Goal: Task Accomplishment & Management: Use online tool/utility

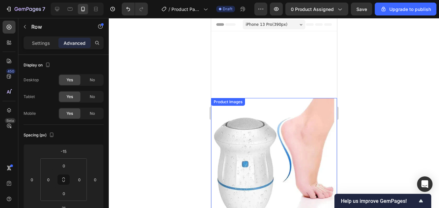
scroll to position [129, 0]
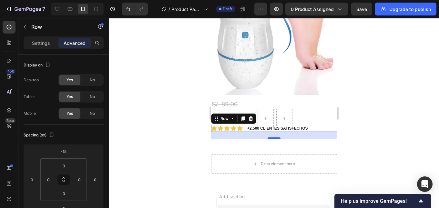
click at [392, 84] on div at bounding box center [274, 113] width 330 height 190
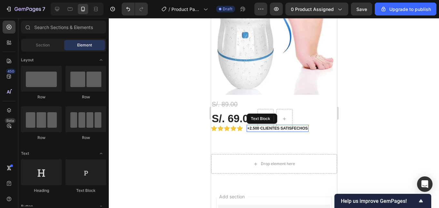
click at [302, 126] on p "+2.500 CLIENTES SATISFECHOS" at bounding box center [277, 129] width 61 height 6
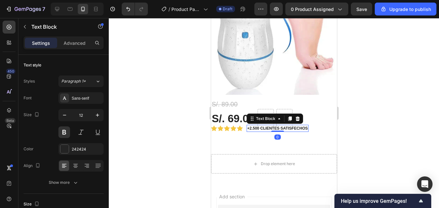
click at [372, 109] on div at bounding box center [274, 113] width 330 height 190
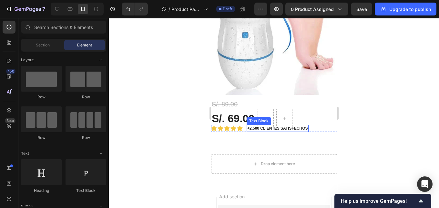
click at [266, 126] on p "+2.500 CLIENTES SATISFECHOS" at bounding box center [277, 129] width 61 height 6
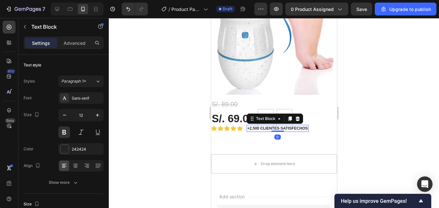
drag, startPoint x: 361, startPoint y: 98, endPoint x: 82, endPoint y: 66, distance: 280.4
click at [361, 98] on div at bounding box center [274, 113] width 330 height 190
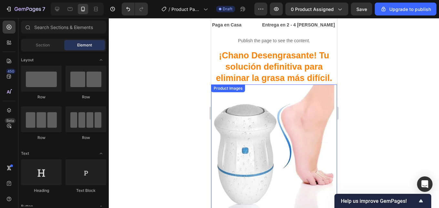
scroll to position [0, 0]
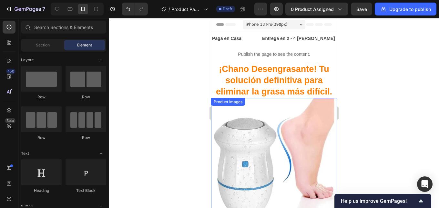
click at [255, 125] on img at bounding box center [274, 161] width 126 height 126
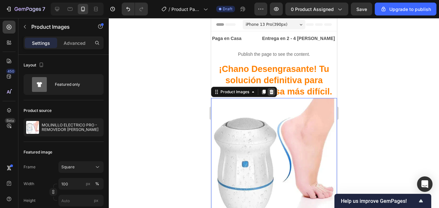
click at [270, 93] on icon at bounding box center [271, 92] width 4 height 5
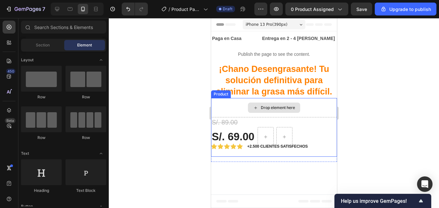
click at [234, 108] on div "Drop element here" at bounding box center [274, 107] width 126 height 19
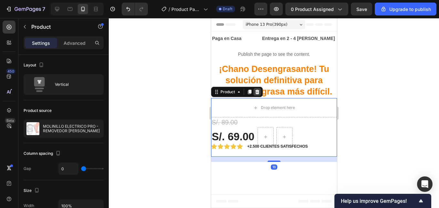
click at [257, 95] on div at bounding box center [257, 92] width 8 height 8
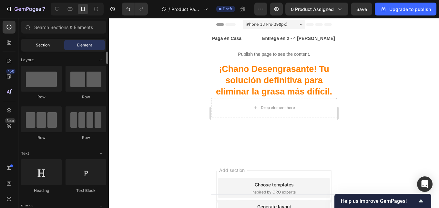
click at [36, 47] on span "Section" at bounding box center [43, 45] width 14 height 6
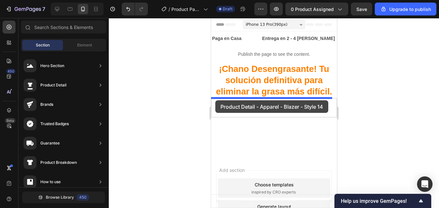
drag, startPoint x: 358, startPoint y: 78, endPoint x: 215, endPoint y: 100, distance: 144.5
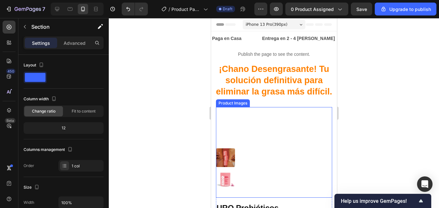
scroll to position [57, 0]
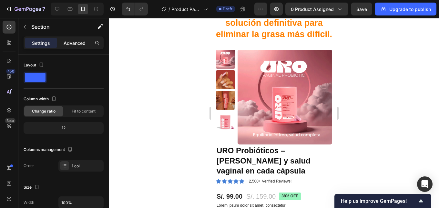
click at [72, 44] on p "Advanced" at bounding box center [75, 43] width 22 height 7
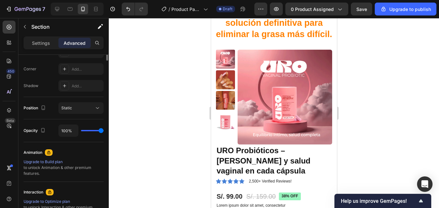
scroll to position [65, 0]
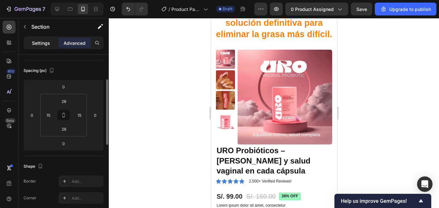
click at [48, 42] on p "Settings" at bounding box center [41, 43] width 18 height 7
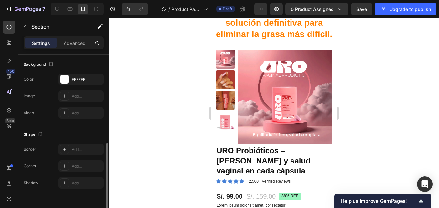
scroll to position [205, 0]
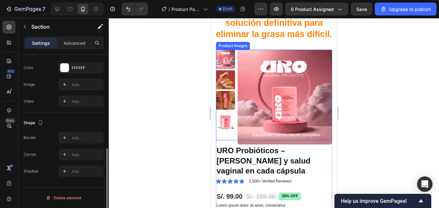
click at [290, 80] on img at bounding box center [284, 97] width 95 height 95
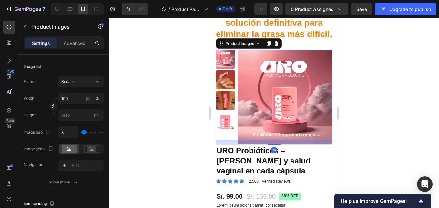
scroll to position [0, 0]
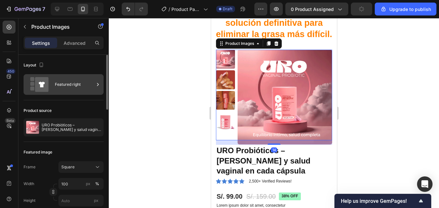
click at [68, 84] on div "Featured right" at bounding box center [74, 84] width 39 height 15
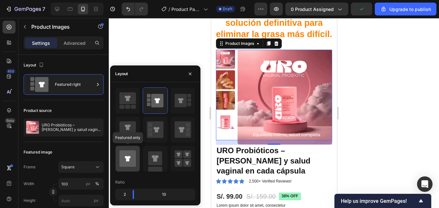
click at [133, 162] on icon at bounding box center [127, 158] width 16 height 16
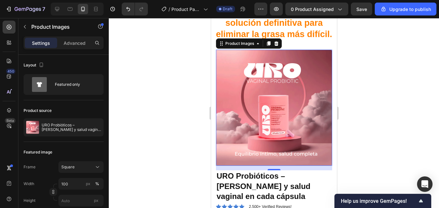
drag, startPoint x: 378, startPoint y: 101, endPoint x: 93, endPoint y: 90, distance: 285.2
click at [378, 101] on div at bounding box center [274, 113] width 330 height 190
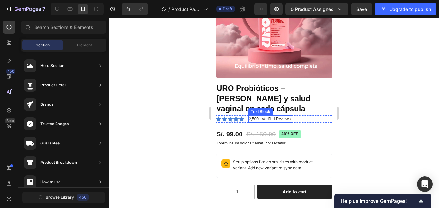
scroll to position [154, 0]
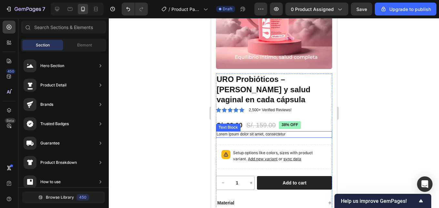
click at [278, 132] on p "Lorem ipsum dolor sit amet, consectetur" at bounding box center [273, 134] width 115 height 5
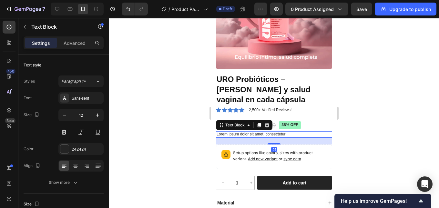
click at [392, 84] on div at bounding box center [274, 113] width 330 height 190
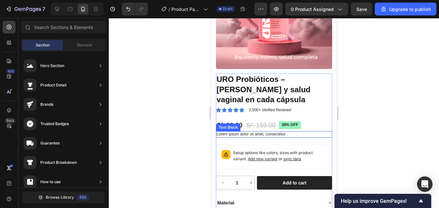
click at [228, 132] on p "Lorem ipsum dolor sit amet, consectetur" at bounding box center [273, 134] width 115 height 5
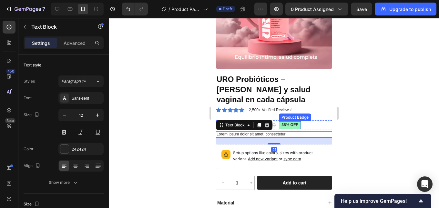
click at [292, 121] on pre "38% off" at bounding box center [290, 125] width 22 height 8
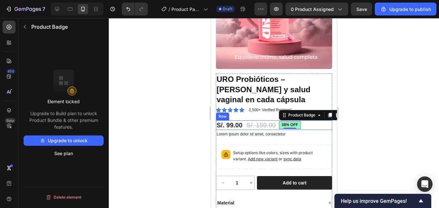
click at [306, 120] on div "S/. 99.00 Product Price Product Price S/. 159.00 Product Price Product Price 38…" at bounding box center [274, 125] width 116 height 10
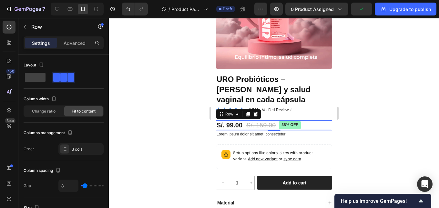
click at [379, 96] on div at bounding box center [274, 113] width 330 height 190
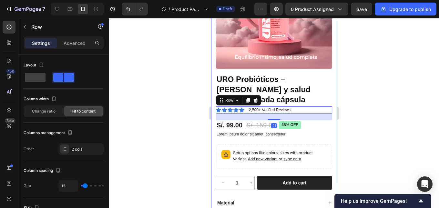
click at [418, 108] on div at bounding box center [274, 113] width 330 height 190
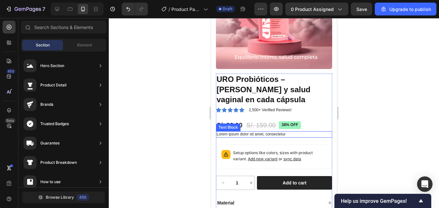
click at [237, 132] on p "Lorem ipsum dolor sit amet, consectetur" at bounding box center [273, 134] width 115 height 5
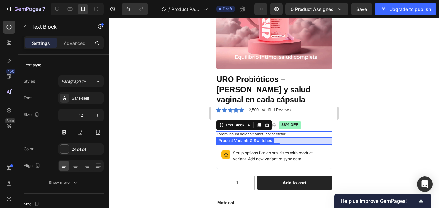
click at [267, 150] on p "Setup options like colors, sizes with product variant. Add new variant or sync …" at bounding box center [280, 156] width 94 height 12
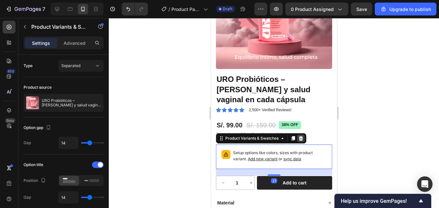
click at [299, 136] on icon at bounding box center [300, 138] width 5 height 5
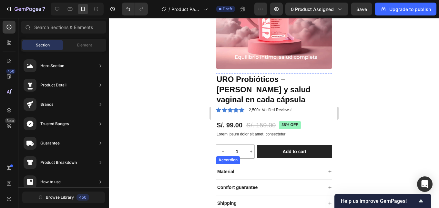
click at [268, 164] on div "Material" at bounding box center [274, 172] width 116 height 16
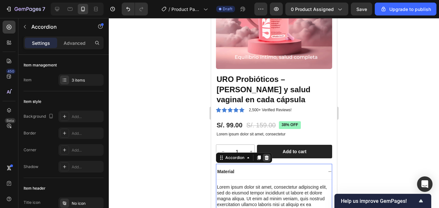
click at [266, 156] on icon at bounding box center [266, 158] width 4 height 5
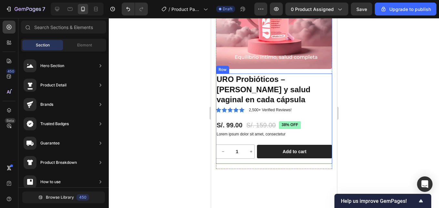
click at [248, 137] on div "URO Probióticos – [PERSON_NAME] y salud vaginal en cada cápsula Product Title I…" at bounding box center [274, 119] width 116 height 90
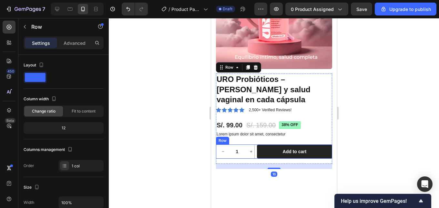
click at [255, 148] on div "1 Product Quantity Row Add to cart Add to Cart Row" at bounding box center [274, 152] width 116 height 14
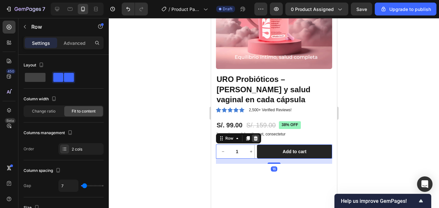
click at [254, 136] on icon at bounding box center [255, 138] width 4 height 5
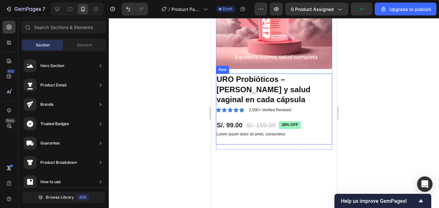
click at [251, 138] on div "URO Probióticos – [PERSON_NAME] y salud vaginal en cada cápsula Product Title I…" at bounding box center [274, 109] width 116 height 71
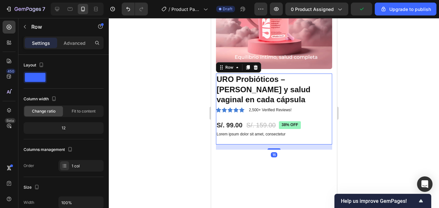
click at [383, 90] on div at bounding box center [274, 113] width 330 height 190
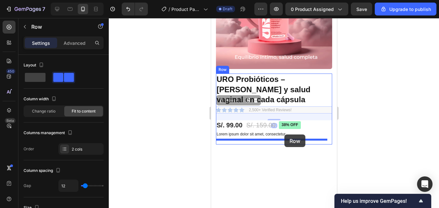
drag, startPoint x: 300, startPoint y: 108, endPoint x: 284, endPoint y: 135, distance: 30.7
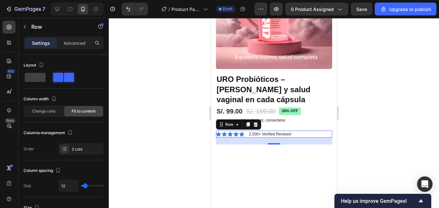
click at [380, 93] on div at bounding box center [274, 113] width 330 height 190
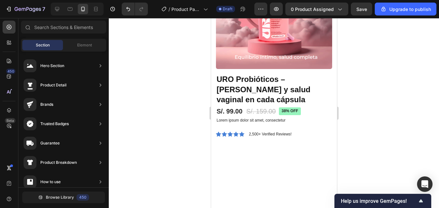
click at [407, 78] on div at bounding box center [274, 113] width 330 height 190
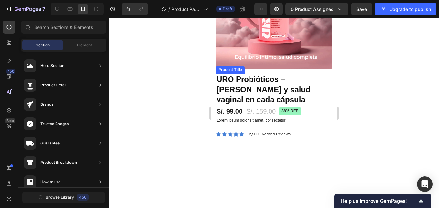
click at [226, 89] on h1 "URO Probióticos – [PERSON_NAME] y salud vaginal en cada cápsula" at bounding box center [274, 90] width 116 height 32
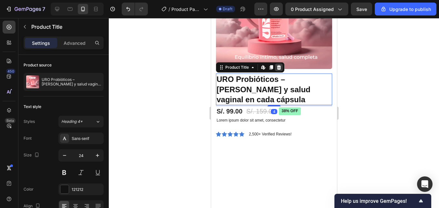
click at [280, 65] on icon at bounding box center [279, 67] width 4 height 5
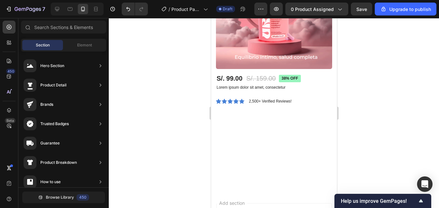
click at [388, 79] on div at bounding box center [274, 113] width 330 height 190
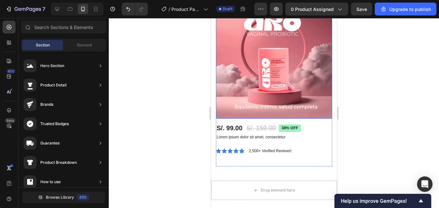
scroll to position [129, 0]
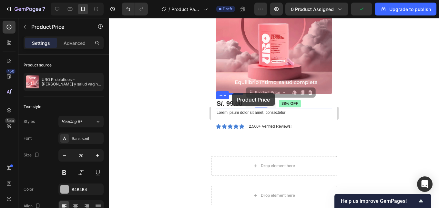
drag, startPoint x: 255, startPoint y: 98, endPoint x: 231, endPoint y: 93, distance: 24.0
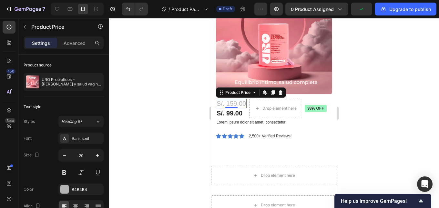
click at [390, 97] on div at bounding box center [274, 113] width 330 height 190
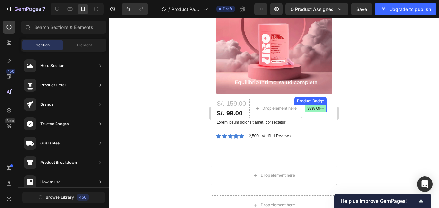
click at [314, 105] on pre "38% off" at bounding box center [315, 109] width 22 height 8
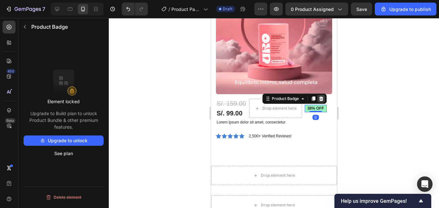
click at [321, 96] on icon at bounding box center [320, 98] width 5 height 5
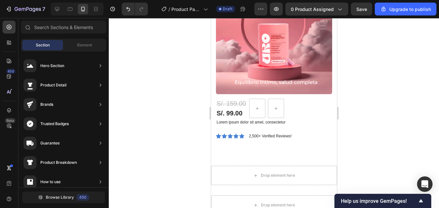
click at [372, 92] on div at bounding box center [274, 113] width 330 height 190
drag, startPoint x: 414, startPoint y: 120, endPoint x: 390, endPoint y: 118, distance: 24.3
click at [414, 120] on div at bounding box center [274, 113] width 330 height 190
click at [234, 102] on div "Product Price" at bounding box center [231, 105] width 28 height 6
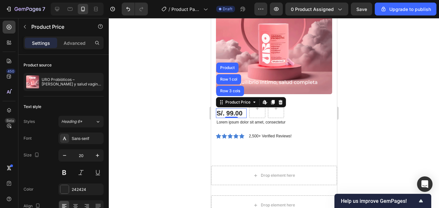
click at [421, 94] on div at bounding box center [274, 113] width 330 height 190
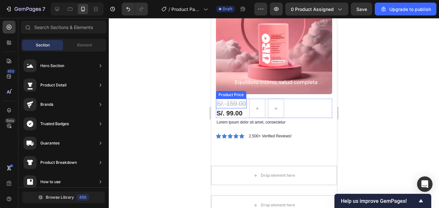
click at [235, 99] on div "S/. 159.00" at bounding box center [231, 104] width 31 height 10
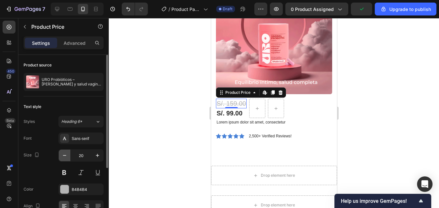
click at [62, 156] on icon "button" at bounding box center [64, 155] width 6 height 6
click at [62, 155] on icon "button" at bounding box center [64, 155] width 6 height 6
type input "17"
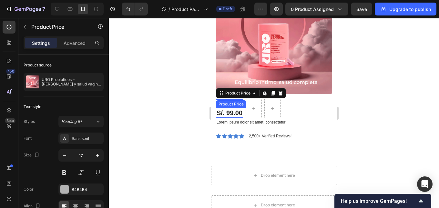
click at [230, 109] on div "S/. 99.00" at bounding box center [229, 113] width 27 height 10
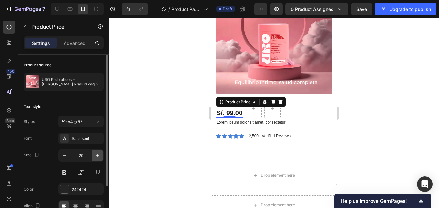
click at [99, 153] on icon "button" at bounding box center [97, 155] width 6 height 6
click at [97, 153] on icon "button" at bounding box center [97, 155] width 6 height 6
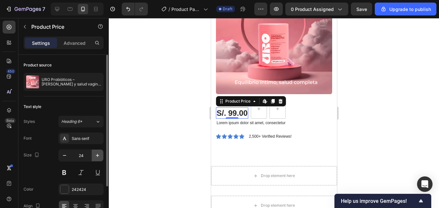
type input "25"
click at [352, 95] on div at bounding box center [274, 113] width 330 height 190
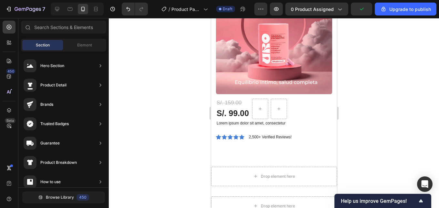
drag, startPoint x: 359, startPoint y: 69, endPoint x: 369, endPoint y: 69, distance: 9.4
click at [363, 69] on div at bounding box center [274, 113] width 330 height 190
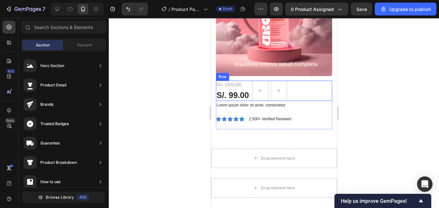
scroll to position [194, 0]
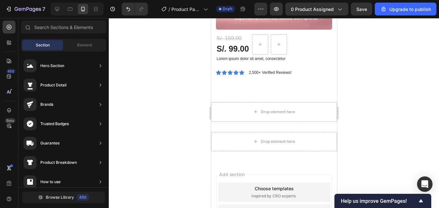
click at [414, 71] on div at bounding box center [274, 113] width 330 height 190
click at [243, 85] on div "Product Images S/. 159.00 Product Price Product Price S/. 99.00 Product Price P…" at bounding box center [274, 2] width 116 height 179
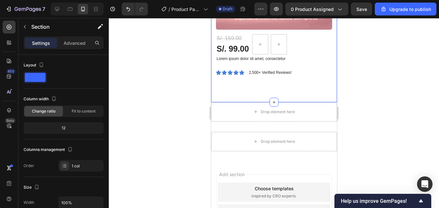
click at [370, 75] on div at bounding box center [274, 113] width 330 height 190
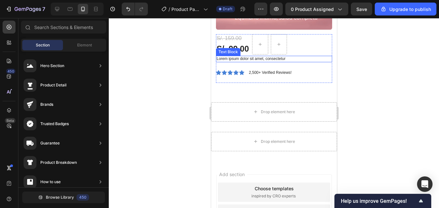
click at [232, 56] on p "Lorem ipsum dolor sit amet, consectetur" at bounding box center [273, 58] width 115 height 5
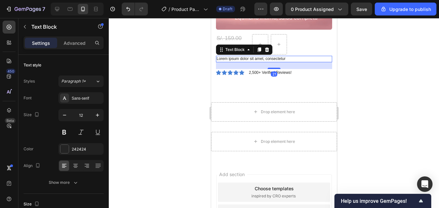
click at [243, 56] on p "Lorem ipsum dolor sit amet, consectetur" at bounding box center [273, 58] width 115 height 5
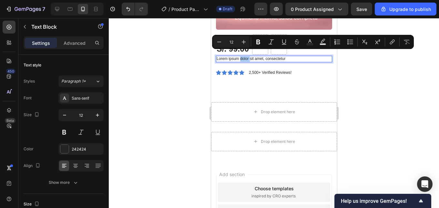
click at [397, 93] on div at bounding box center [274, 113] width 330 height 190
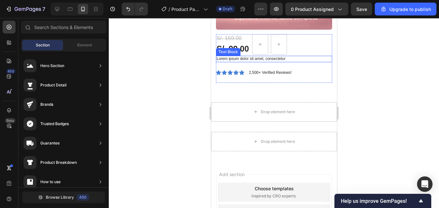
click at [240, 56] on p "Lorem ipsum dolor sit amet, consectetur" at bounding box center [273, 58] width 115 height 5
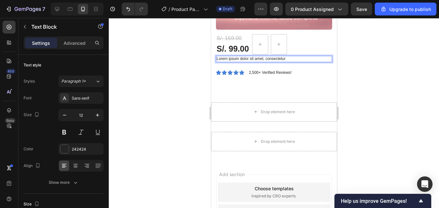
click at [249, 56] on p "Lorem ipsum dolor sit amet, consectetur" at bounding box center [273, 58] width 115 height 5
click at [291, 56] on p "Lorem ipsum dolor sit amet, consectetur" at bounding box center [273, 58] width 115 height 5
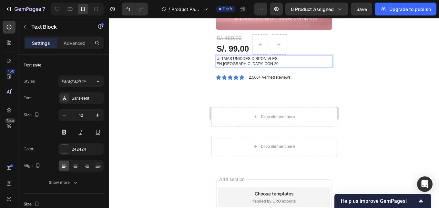
click at [245, 62] on p "EN [GEOGRAPHIC_DATA] CON 20" at bounding box center [273, 64] width 115 height 5
click at [274, 62] on p "EN [GEOGRAPHIC_DATA] CON S/20" at bounding box center [273, 64] width 115 height 5
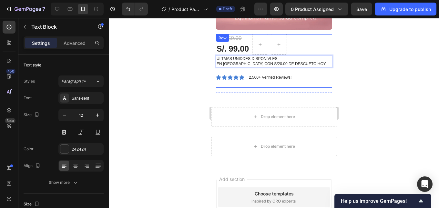
click at [383, 78] on div at bounding box center [274, 113] width 330 height 190
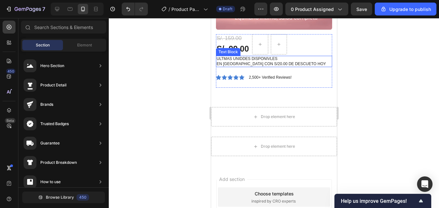
click at [239, 56] on p "ULTMAS UNIDDES DISPONIVLES" at bounding box center [273, 58] width 115 height 5
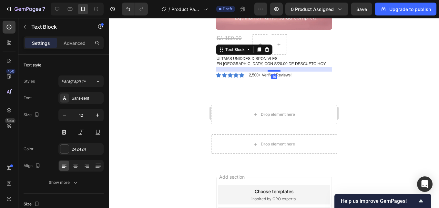
drag, startPoint x: 271, startPoint y: 69, endPoint x: 584, endPoint y: 91, distance: 312.9
click at [271, 70] on div at bounding box center [273, 71] width 13 height 2
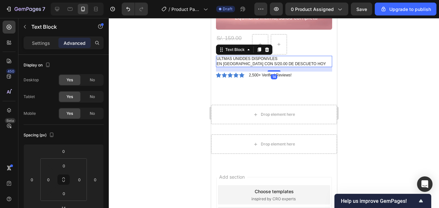
click at [383, 69] on div at bounding box center [274, 113] width 330 height 190
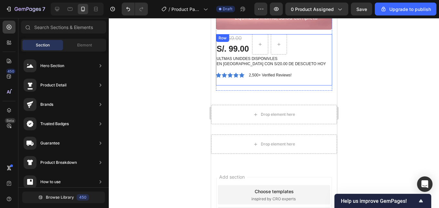
click at [288, 62] on div "ULTMAS UNIDDES DISPONIVLES EN [GEOGRAPHIC_DATA] CON S/20.00 DE DESCUETO HOY Tex…" at bounding box center [274, 61] width 116 height 11
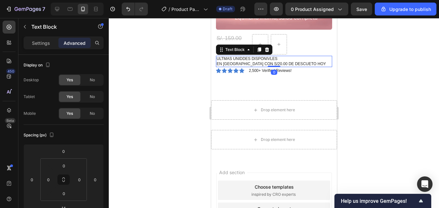
drag, startPoint x: 272, startPoint y: 66, endPoint x: 273, endPoint y: 60, distance: 5.9
click at [273, 60] on div "ULTMAS UNIDDES DISPONIVLES EN [GEOGRAPHIC_DATA] CON S/20.00 DE DESCUETO HOY Tex…" at bounding box center [274, 61] width 116 height 11
type input "0"
click at [369, 68] on div at bounding box center [274, 113] width 330 height 190
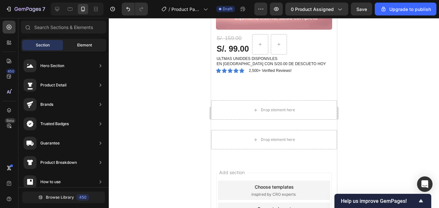
click at [75, 43] on div "Element" at bounding box center [84, 45] width 41 height 10
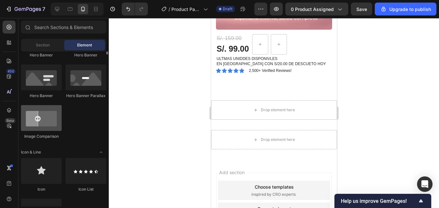
scroll to position [355, 0]
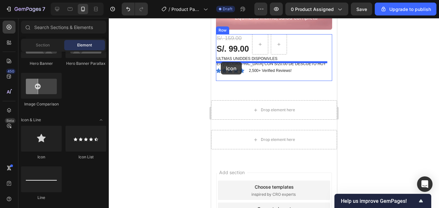
drag, startPoint x: 254, startPoint y: 160, endPoint x: 220, endPoint y: 62, distance: 103.0
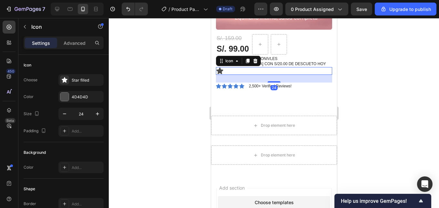
click at [399, 72] on div at bounding box center [274, 113] width 330 height 190
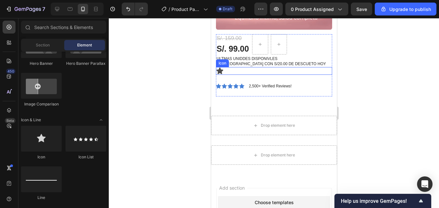
click at [223, 67] on icon at bounding box center [220, 71] width 8 height 8
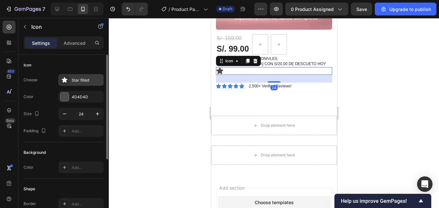
click at [78, 78] on div "Star filled" at bounding box center [87, 80] width 30 height 6
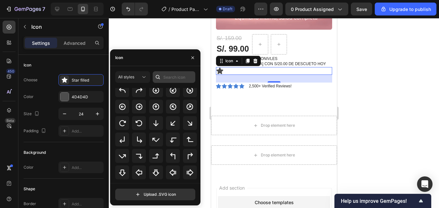
scroll to position [50, 0]
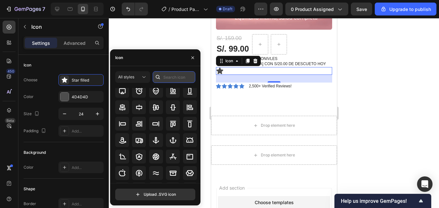
click at [173, 81] on input "text" at bounding box center [174, 77] width 43 height 12
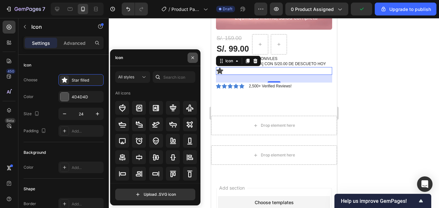
click at [193, 56] on icon "button" at bounding box center [192, 57] width 5 height 5
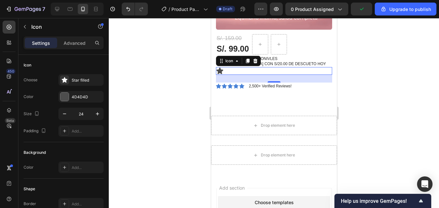
click at [228, 69] on div "Icon 24" at bounding box center [274, 71] width 116 height 8
click at [253, 58] on icon at bounding box center [254, 60] width 5 height 5
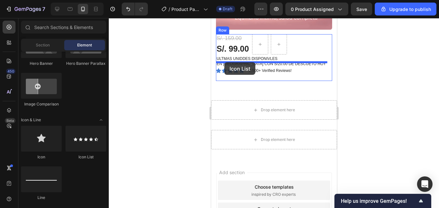
drag, startPoint x: 286, startPoint y: 166, endPoint x: 224, endPoint y: 62, distance: 120.7
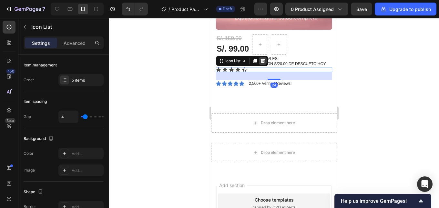
click at [262, 59] on icon at bounding box center [262, 61] width 4 height 5
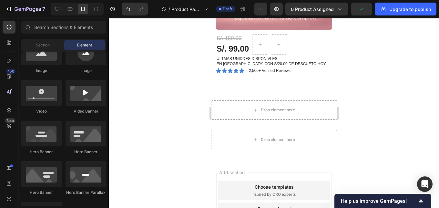
scroll to position [161, 0]
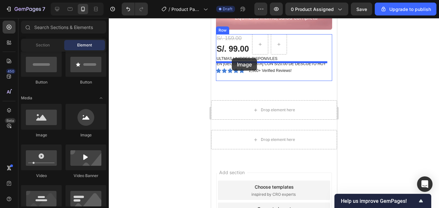
drag, startPoint x: 300, startPoint y: 141, endPoint x: 231, endPoint y: 58, distance: 107.7
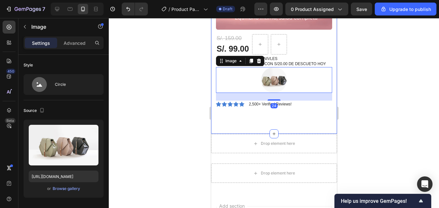
click at [383, 87] on div at bounding box center [274, 113] width 330 height 190
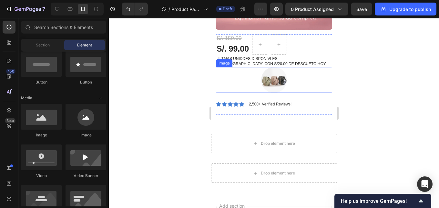
click at [272, 73] on img at bounding box center [274, 80] width 26 height 26
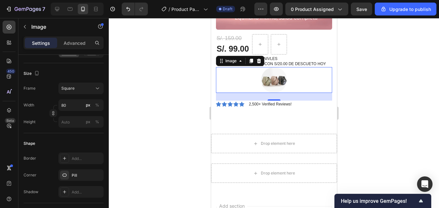
scroll to position [0, 0]
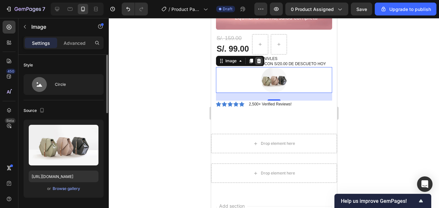
click at [260, 59] on icon at bounding box center [259, 61] width 4 height 5
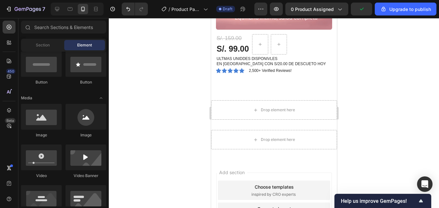
click at [395, 75] on div at bounding box center [274, 113] width 330 height 190
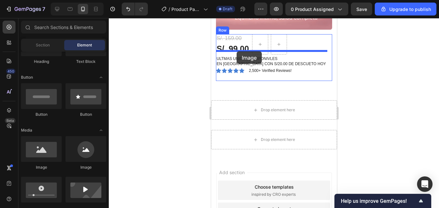
drag, startPoint x: 295, startPoint y: 172, endPoint x: 236, endPoint y: 52, distance: 133.4
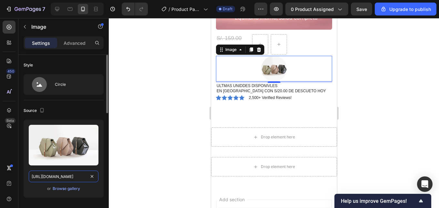
click at [69, 174] on input "[URL][DOMAIN_NAME]" at bounding box center [64, 177] width 70 height 12
click at [70, 174] on input "[URL][DOMAIN_NAME]" at bounding box center [64, 177] width 70 height 12
click at [74, 175] on input "[URL][DOMAIN_NAME]" at bounding box center [64, 177] width 70 height 12
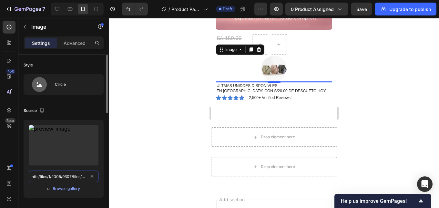
type input "hts/files/1/2005/9307/files/image_demo.jpg"
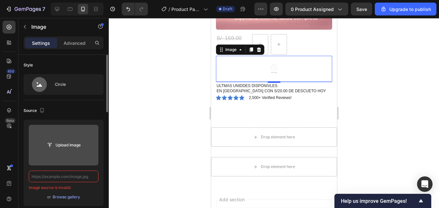
paste input "[URL][DOMAIN_NAME]"
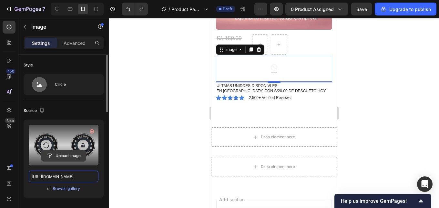
scroll to position [0, 165]
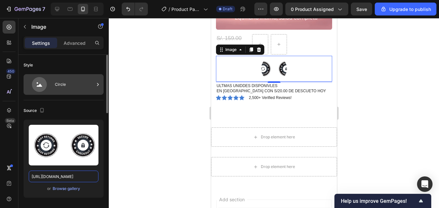
type input "[URL][DOMAIN_NAME]"
click at [80, 82] on div "Circle" at bounding box center [74, 84] width 39 height 15
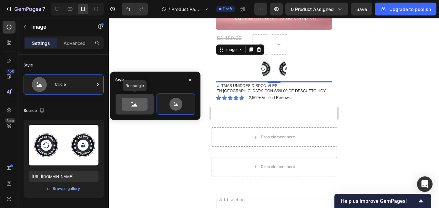
click at [127, 99] on icon at bounding box center [135, 104] width 26 height 13
type input "100"
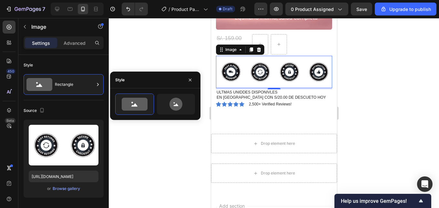
click at [364, 78] on div at bounding box center [274, 113] width 330 height 190
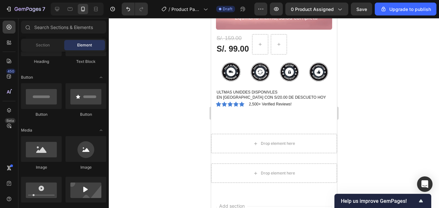
click at [358, 78] on div at bounding box center [274, 113] width 330 height 190
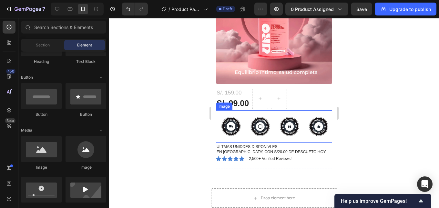
scroll to position [129, 0]
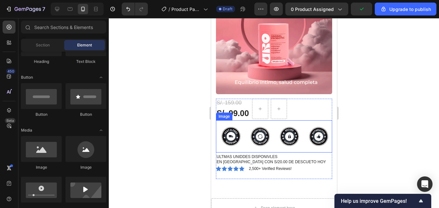
click at [262, 127] on img at bounding box center [274, 136] width 116 height 32
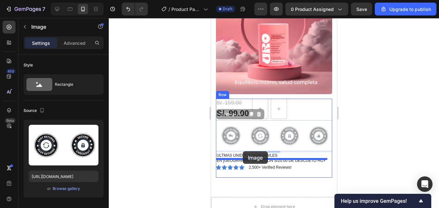
drag, startPoint x: 250, startPoint y: 126, endPoint x: 241, endPoint y: 150, distance: 26.3
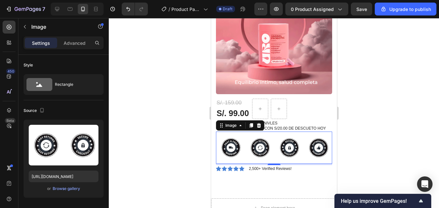
click at [396, 125] on div at bounding box center [274, 113] width 330 height 190
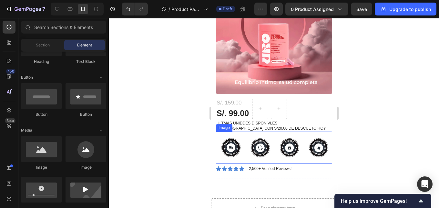
click at [264, 138] on img at bounding box center [274, 148] width 116 height 32
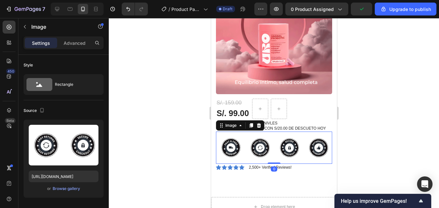
drag, startPoint x: 273, startPoint y: 158, endPoint x: 276, endPoint y: 148, distance: 10.1
click at [276, 148] on div "Image 0" at bounding box center [274, 148] width 116 height 32
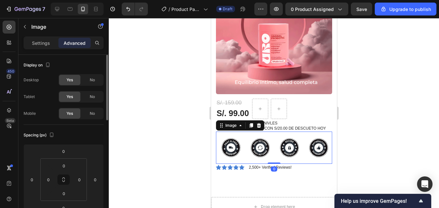
scroll to position [32, 0]
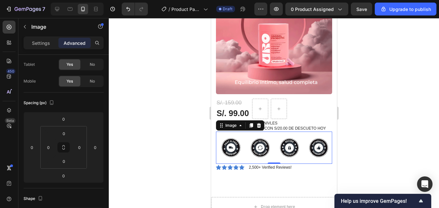
click at [244, 132] on img at bounding box center [274, 148] width 116 height 32
click at [433, 128] on div at bounding box center [274, 113] width 330 height 190
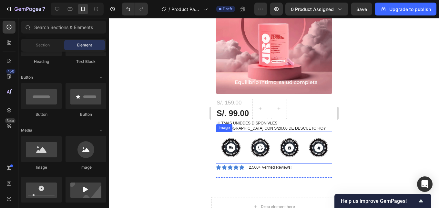
click at [260, 132] on img at bounding box center [274, 148] width 116 height 32
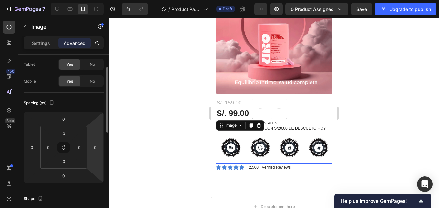
click at [383, 114] on div at bounding box center [274, 113] width 330 height 190
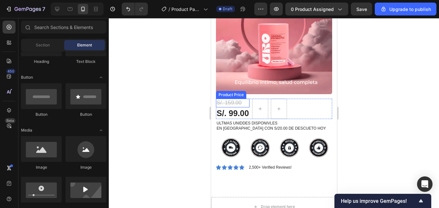
click at [233, 101] on div "S/. 159.00 Product Price Product Price" at bounding box center [233, 103] width 34 height 8
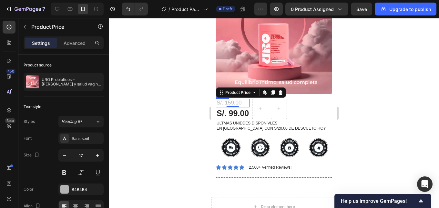
click at [250, 100] on div "S/. 159.00 Product Price Edit content in Shopify 0 Product Price Edit content i…" at bounding box center [274, 109] width 116 height 20
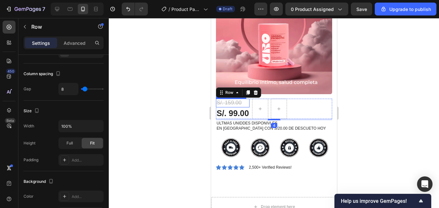
scroll to position [0, 0]
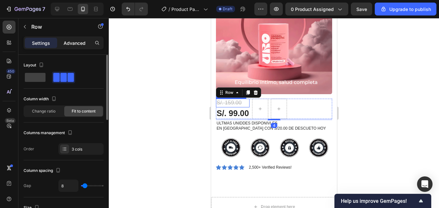
click at [73, 42] on p "Advanced" at bounding box center [75, 43] width 22 height 7
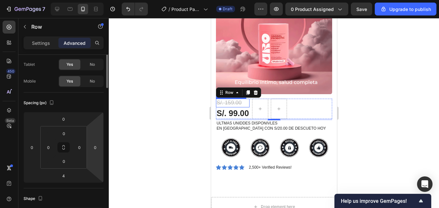
scroll to position [65, 0]
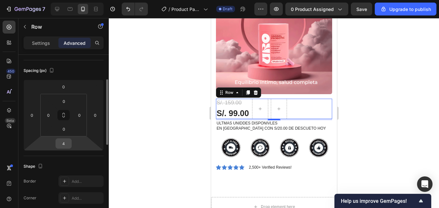
click at [68, 143] on input "4" at bounding box center [63, 144] width 13 height 10
click at [401, 119] on div at bounding box center [274, 113] width 330 height 190
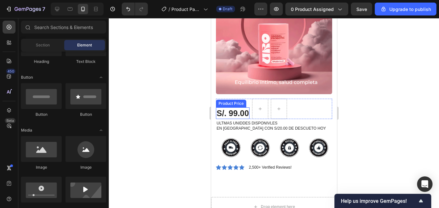
click at [236, 107] on div "S/. 99.00" at bounding box center [233, 113] width 34 height 12
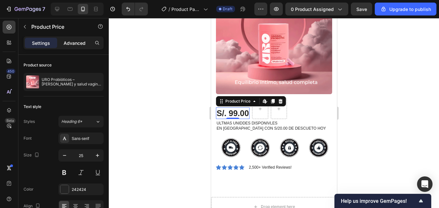
click at [78, 45] on p "Advanced" at bounding box center [75, 43] width 22 height 7
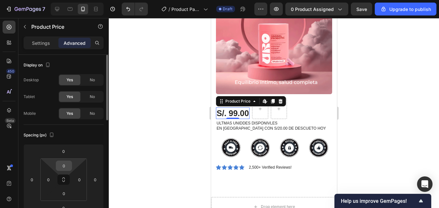
click at [63, 165] on input "0" at bounding box center [63, 166] width 13 height 10
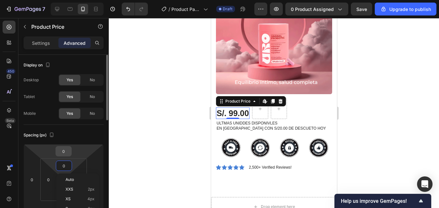
click at [68, 152] on input "0" at bounding box center [63, 152] width 13 height 10
type input "-6"
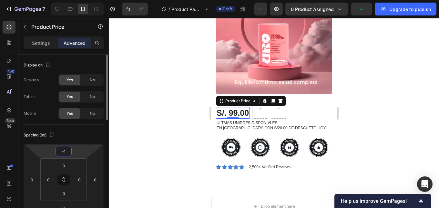
type input "-10"
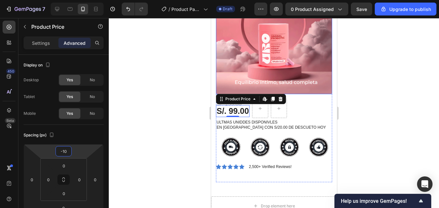
click at [379, 78] on div at bounding box center [274, 113] width 330 height 190
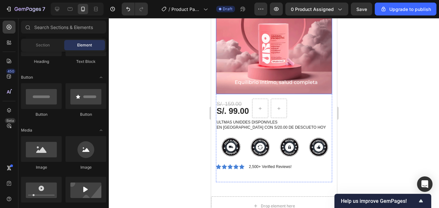
click at [362, 82] on div at bounding box center [274, 113] width 330 height 190
click at [189, 112] on div at bounding box center [274, 113] width 330 height 190
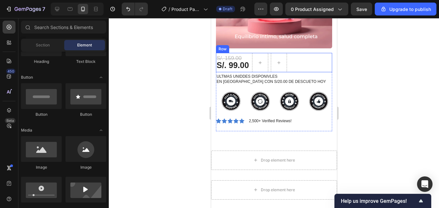
scroll to position [194, 0]
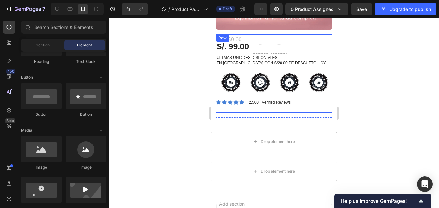
click at [266, 105] on div "S/. 159.00 Product Price Product Price S/. 99.00 Product Price Product Price Ro…" at bounding box center [274, 73] width 116 height 78
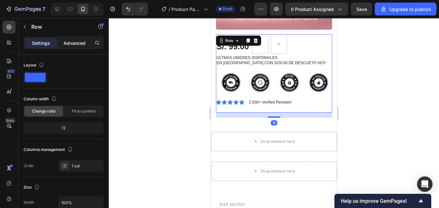
click at [82, 42] on p "Advanced" at bounding box center [75, 43] width 22 height 7
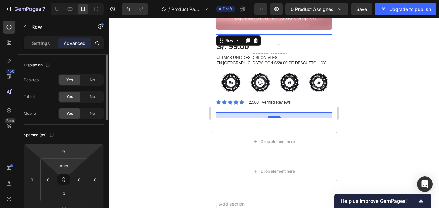
scroll to position [32, 0]
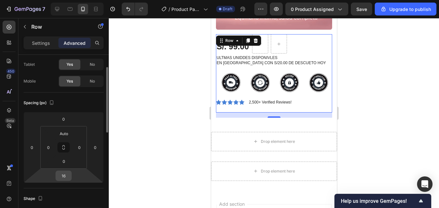
click at [67, 173] on input "16" at bounding box center [63, 176] width 13 height 10
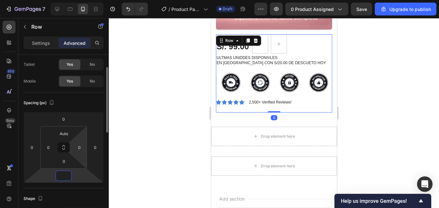
type input "0"
click at [422, 106] on div at bounding box center [274, 113] width 330 height 190
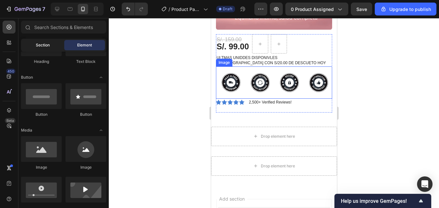
click at [41, 49] on div "Section" at bounding box center [42, 45] width 41 height 10
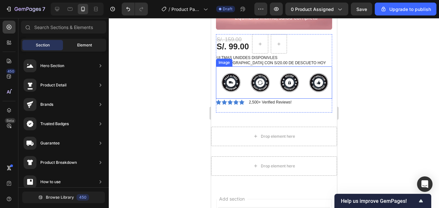
click at [69, 47] on div "Element" at bounding box center [84, 45] width 41 height 10
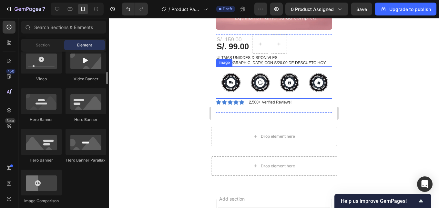
scroll to position [161, 0]
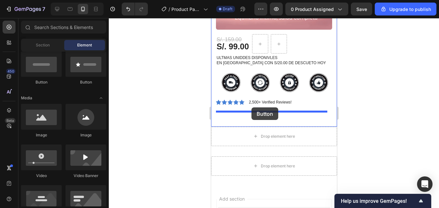
drag, startPoint x: 253, startPoint y: 87, endPoint x: 251, endPoint y: 107, distance: 20.4
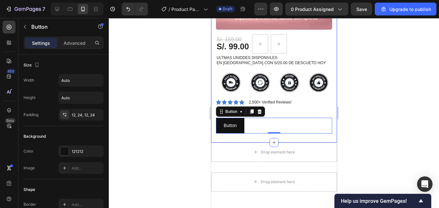
click at [389, 73] on div at bounding box center [274, 113] width 330 height 190
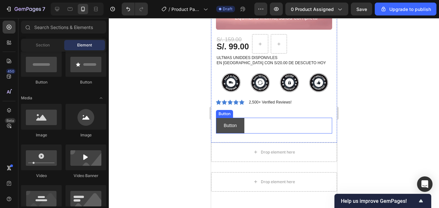
click at [228, 118] on button "Button" at bounding box center [230, 126] width 28 height 16
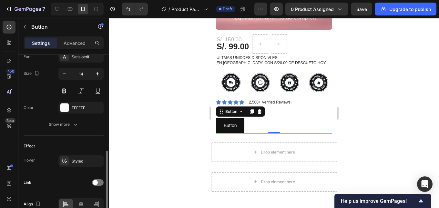
scroll to position [291, 0]
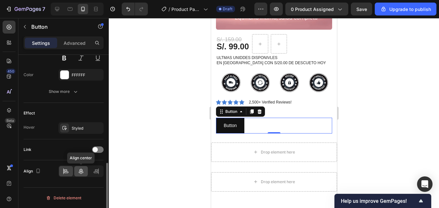
click at [82, 170] on icon at bounding box center [81, 171] width 6 height 6
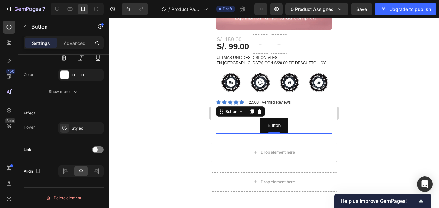
click at [378, 89] on div at bounding box center [274, 113] width 330 height 190
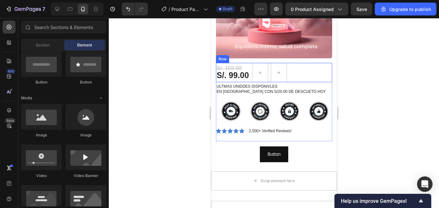
scroll to position [161, 0]
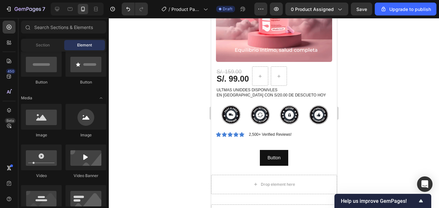
click at [376, 73] on div at bounding box center [274, 113] width 330 height 190
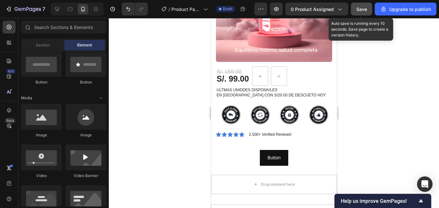
click at [363, 8] on span "Save" at bounding box center [361, 8] width 11 height 5
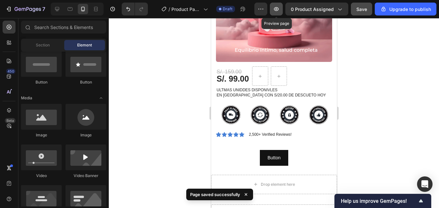
click at [281, 10] on button "button" at bounding box center [276, 9] width 13 height 13
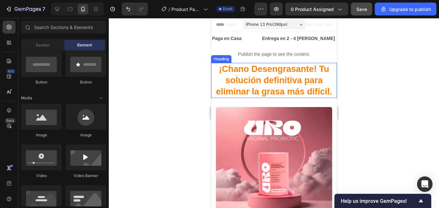
scroll to position [32, 0]
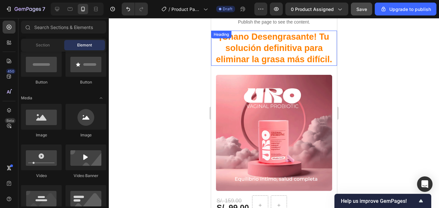
click at [248, 48] on strong "¡Chano Desengrasante! Tu solución definitiva para eliminar la grasa más difícil." at bounding box center [274, 48] width 116 height 32
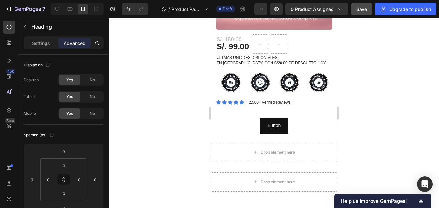
click at [380, 100] on div at bounding box center [274, 113] width 330 height 190
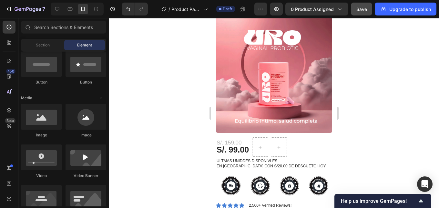
scroll to position [0, 0]
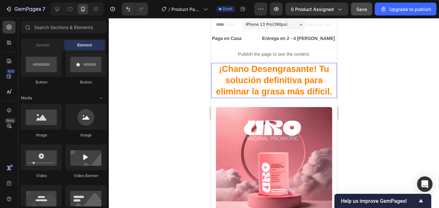
click at [264, 77] on strong "¡Chano Desengrasante! Tu solución definitiva para eliminar la grasa más difícil." at bounding box center [274, 80] width 116 height 32
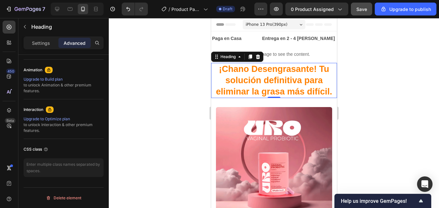
scroll to position [147, 0]
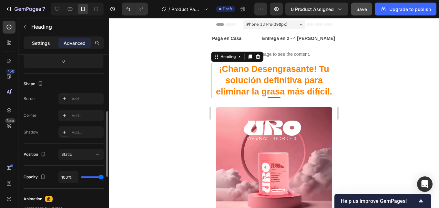
click at [42, 45] on p "Settings" at bounding box center [41, 43] width 18 height 7
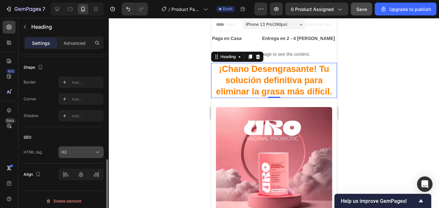
scroll to position [247, 0]
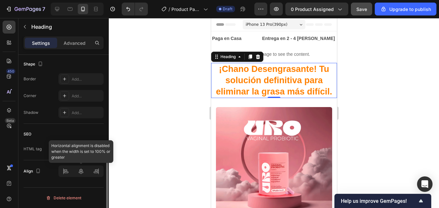
click at [81, 174] on div at bounding box center [80, 172] width 45 height 12
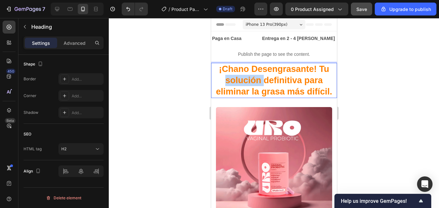
click at [252, 79] on strong "¡Chano Desengrasante! Tu solución definitiva para eliminar la grasa más difícil." at bounding box center [274, 80] width 116 height 32
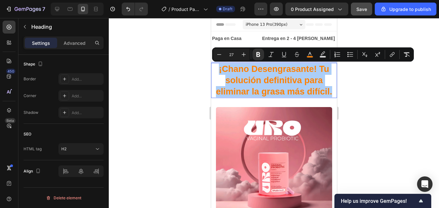
click at [366, 95] on div at bounding box center [274, 113] width 330 height 190
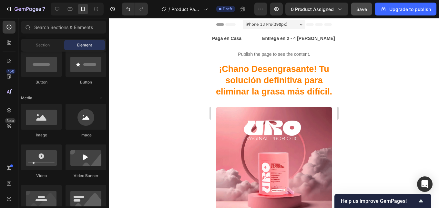
click at [373, 100] on div at bounding box center [274, 113] width 330 height 190
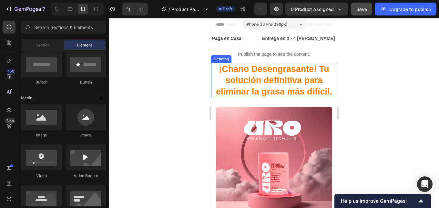
click at [287, 73] on strong "¡Chano Desengrasante! Tu solución definitiva para eliminar la grasa más difícil." at bounding box center [274, 80] width 116 height 32
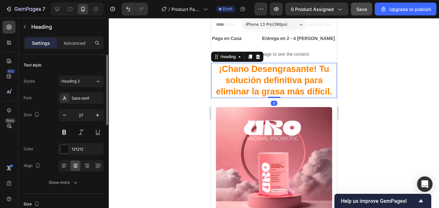
scroll to position [65, 0]
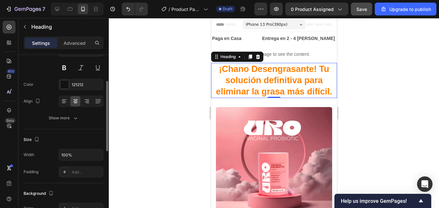
click at [58, 100] on div "Align" at bounding box center [64, 102] width 80 height 12
click at [68, 106] on div at bounding box center [64, 101] width 10 height 10
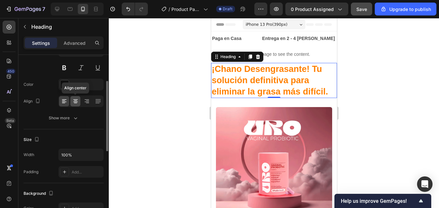
click at [73, 103] on icon at bounding box center [75, 101] width 6 height 6
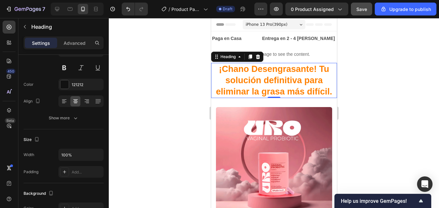
click at [368, 70] on div at bounding box center [274, 113] width 330 height 190
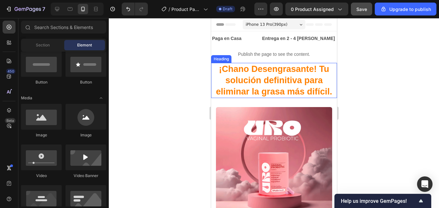
click at [286, 79] on strong "¡Chano Desengrasante! Tu solución definitiva para eliminar la grasa más difícil." at bounding box center [274, 80] width 116 height 32
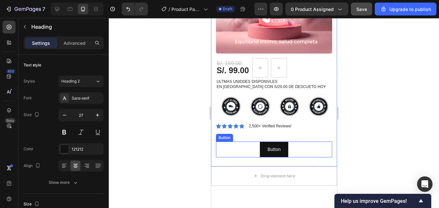
scroll to position [129, 0]
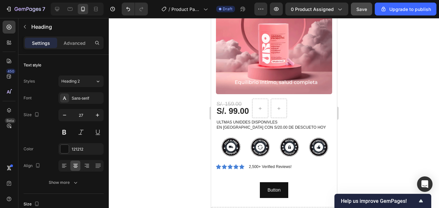
drag, startPoint x: 382, startPoint y: 60, endPoint x: 380, endPoint y: 54, distance: 6.7
click at [383, 60] on div at bounding box center [274, 113] width 330 height 190
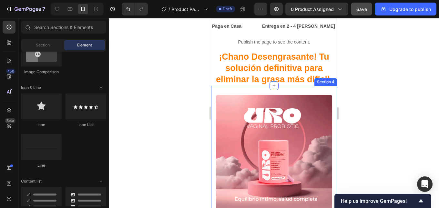
scroll to position [0, 0]
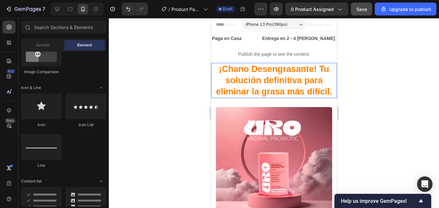
click at [281, 78] on strong "¡Chano Desengrasante! Tu solución definitiva para eliminar la grasa más difícil." at bounding box center [274, 80] width 116 height 32
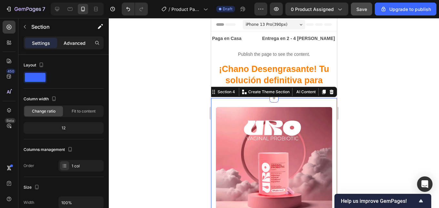
click at [70, 45] on p "Advanced" at bounding box center [75, 43] width 22 height 7
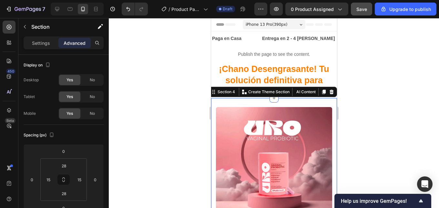
click at [398, 81] on div at bounding box center [274, 113] width 330 height 190
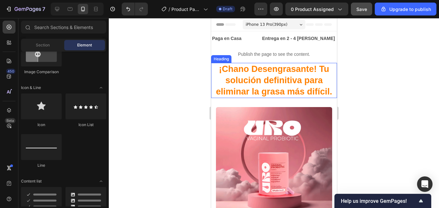
click at [283, 76] on strong "¡Chano Desengrasante! Tu solución definitiva para eliminar la grasa más difícil." at bounding box center [274, 80] width 116 height 32
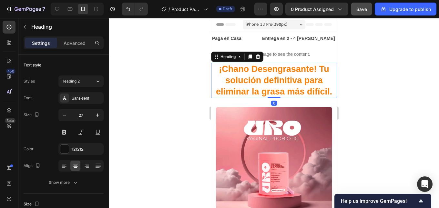
drag, startPoint x: 354, startPoint y: 46, endPoint x: 117, endPoint y: 29, distance: 237.9
click at [354, 46] on div at bounding box center [274, 113] width 330 height 190
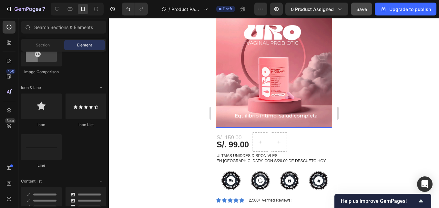
scroll to position [97, 0]
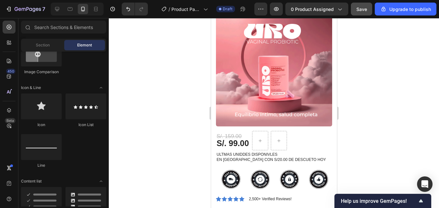
click at [399, 59] on div at bounding box center [274, 113] width 330 height 190
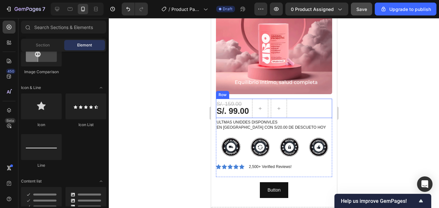
scroll to position [194, 0]
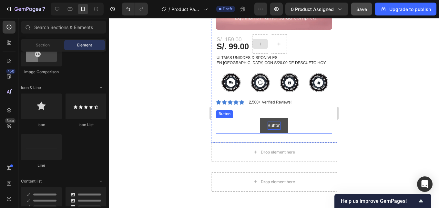
click at [269, 122] on p "Button" at bounding box center [273, 126] width 13 height 8
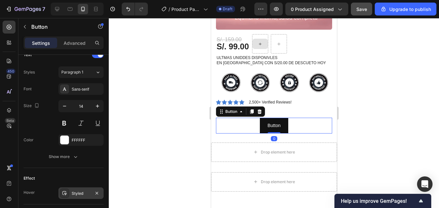
scroll to position [291, 0]
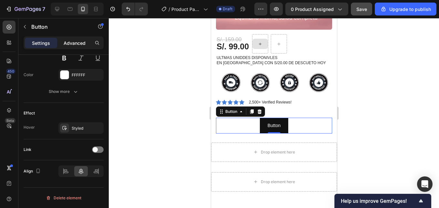
click at [69, 40] on p "Advanced" at bounding box center [75, 43] width 22 height 7
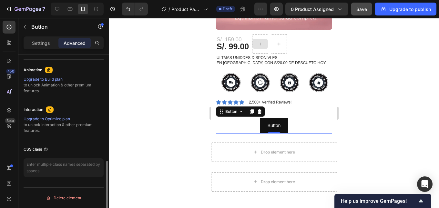
scroll to position [276, 0]
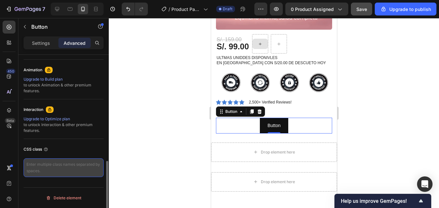
click at [58, 172] on textarea at bounding box center [64, 167] width 80 height 19
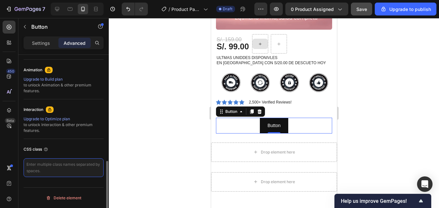
paste textarea "<span id="es-form-hook" ></span>"
type textarea "<span id="es-form-hook" ></span>"
click at [161, 109] on div at bounding box center [274, 113] width 330 height 190
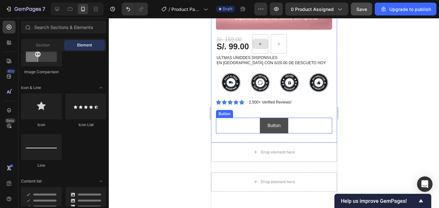
click at [260, 120] on button "Button" at bounding box center [274, 126] width 28 height 16
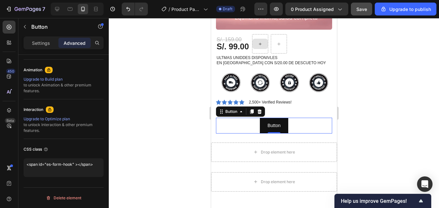
click at [374, 53] on div at bounding box center [274, 113] width 330 height 190
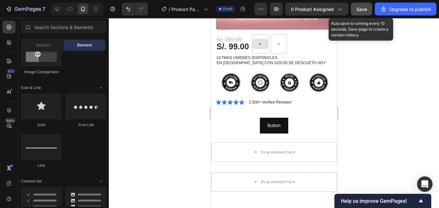
click at [363, 7] on span "Save" at bounding box center [361, 8] width 11 height 5
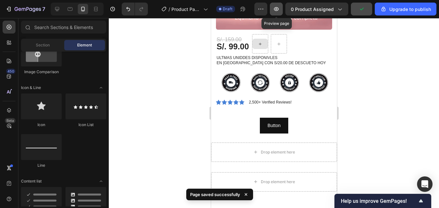
click at [277, 10] on icon "button" at bounding box center [276, 9] width 2 height 2
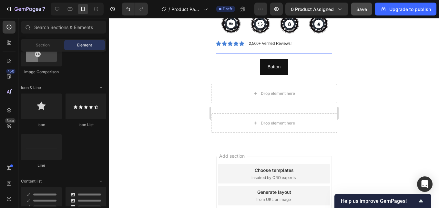
scroll to position [258, 0]
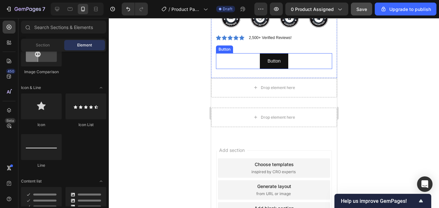
click at [261, 56] on button "Button" at bounding box center [274, 61] width 28 height 16
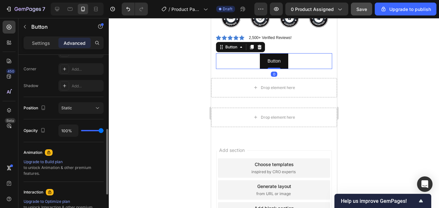
scroll to position [276, 0]
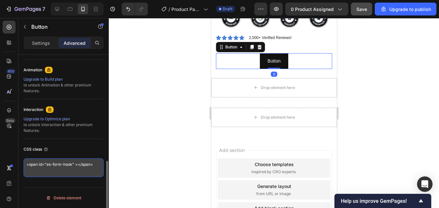
click at [75, 166] on textarea "<span id="es-form-hook" ></span>" at bounding box center [64, 167] width 80 height 19
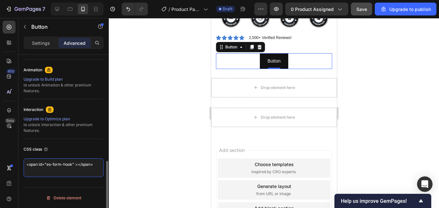
click at [75, 166] on textarea "<span id="es-form-hook" ></span>" at bounding box center [64, 167] width 80 height 19
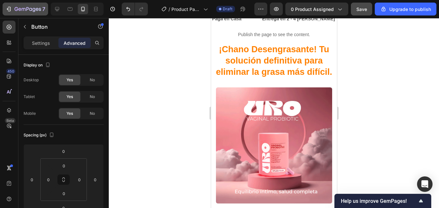
scroll to position [0, 0]
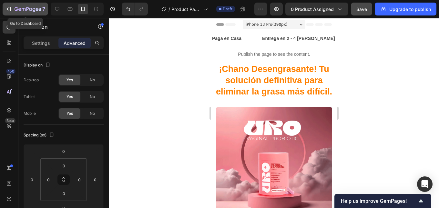
click at [14, 12] on div "7" at bounding box center [25, 9] width 40 height 8
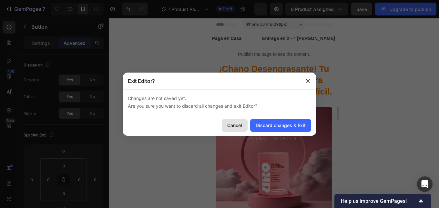
click at [240, 128] on div "Cancel" at bounding box center [234, 125] width 15 height 7
